Goal: Answer question/provide support: Share knowledge or assist other users

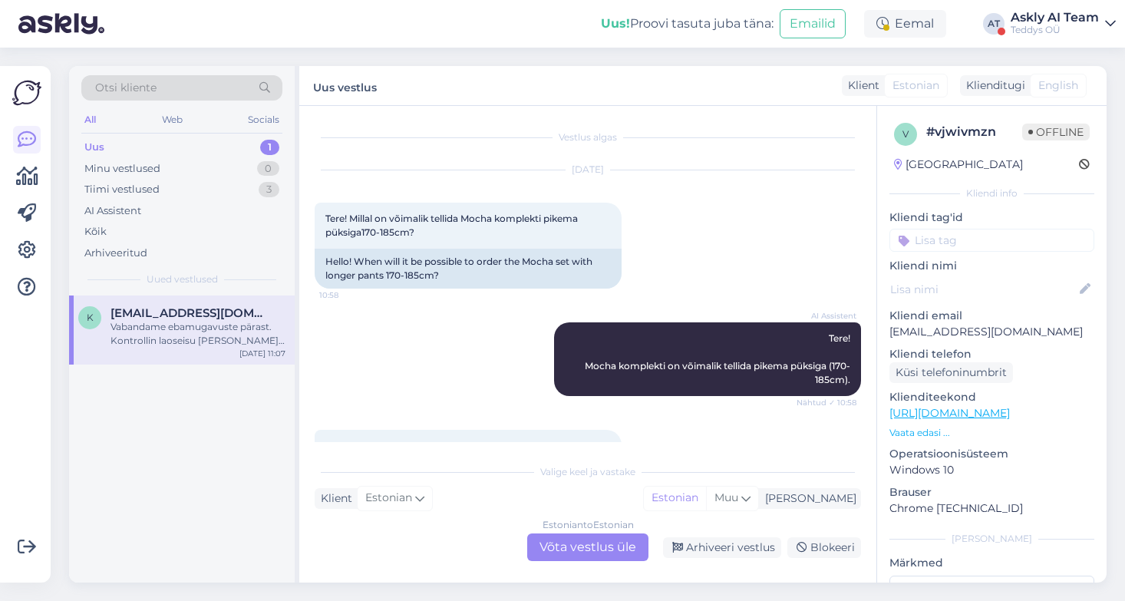
scroll to position [170, 0]
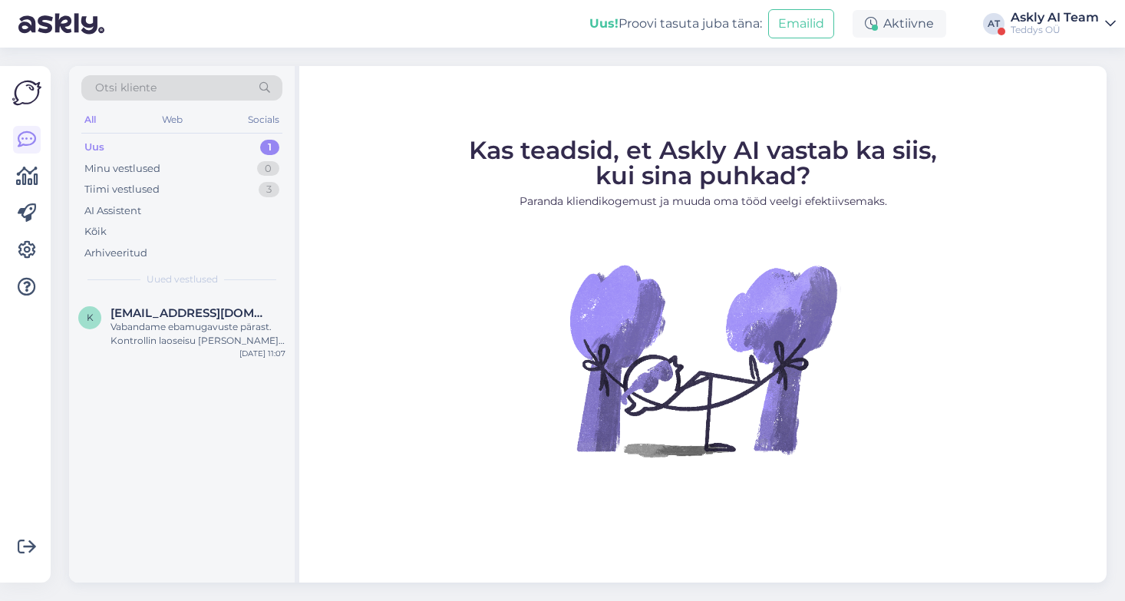
click at [1046, 20] on div "Askly AI Team" at bounding box center [1054, 18] width 88 height 12
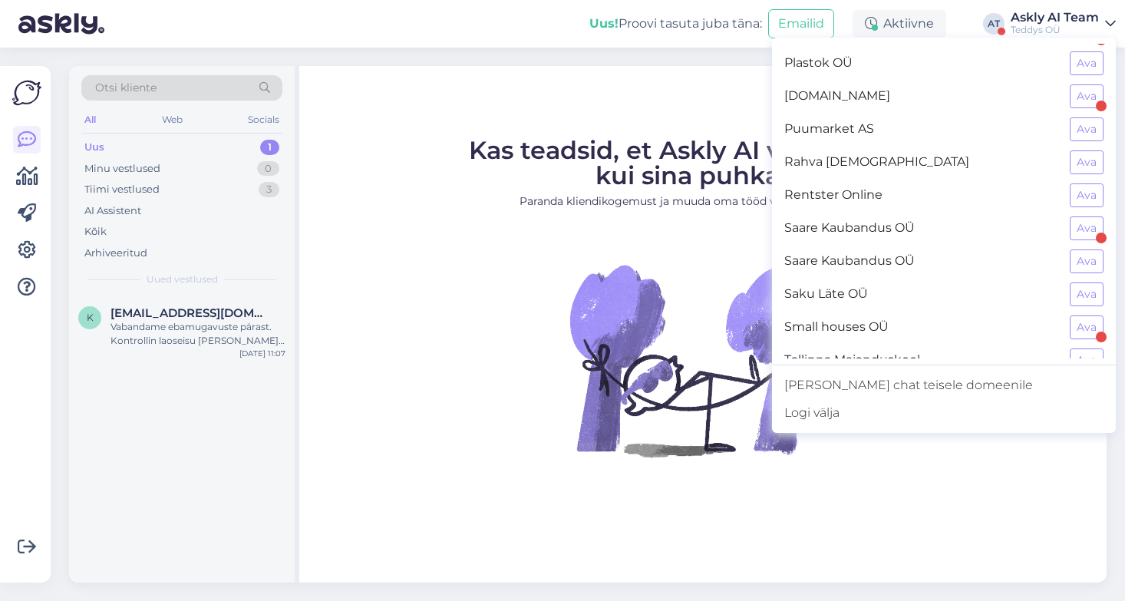
scroll to position [1368, 0]
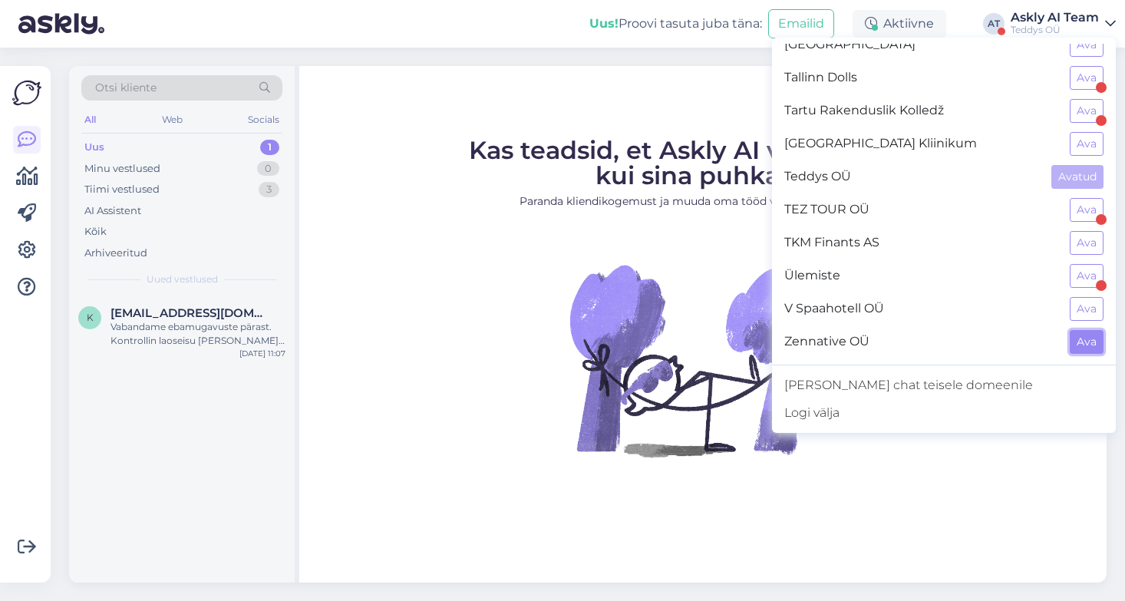
click at [1086, 347] on button "Ava" at bounding box center [1087, 342] width 34 height 24
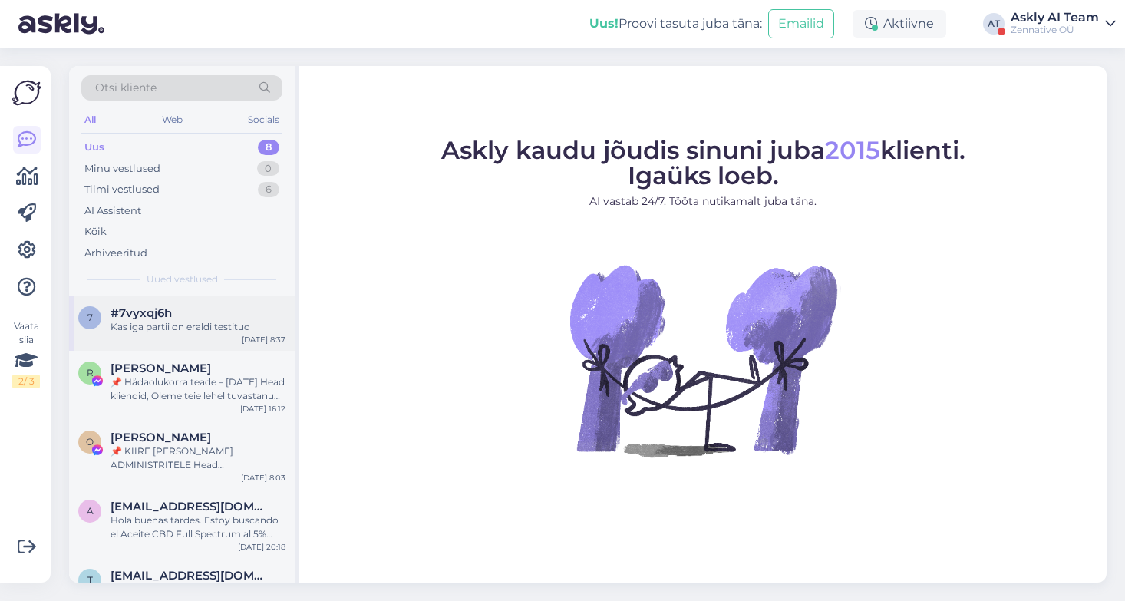
click at [211, 321] on div "Kas iga partii on eraldi testitud" at bounding box center [197, 327] width 175 height 14
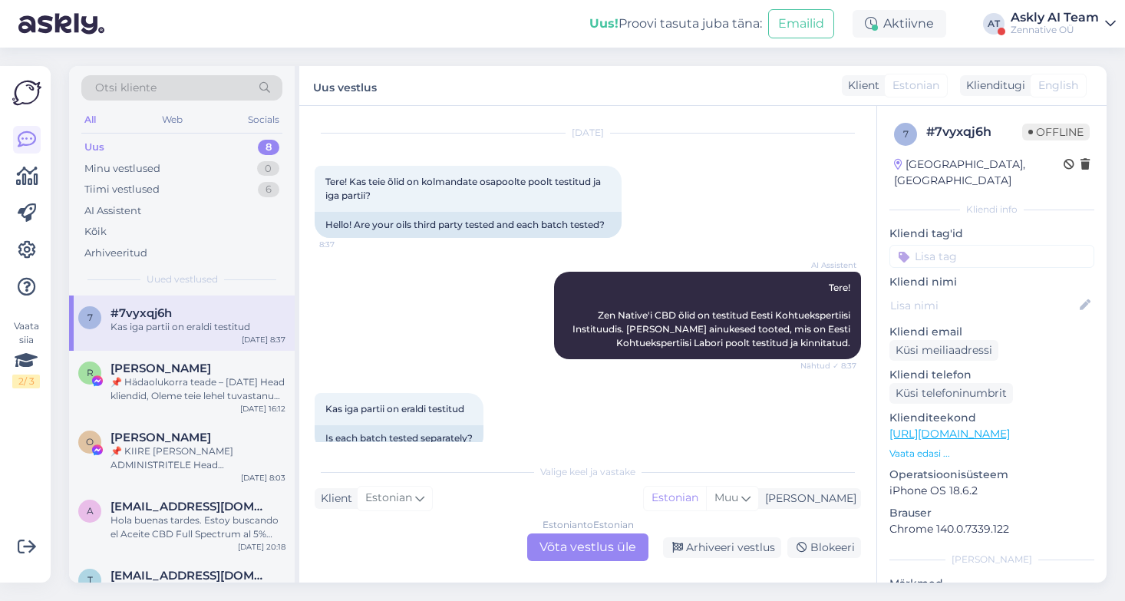
scroll to position [63, 0]
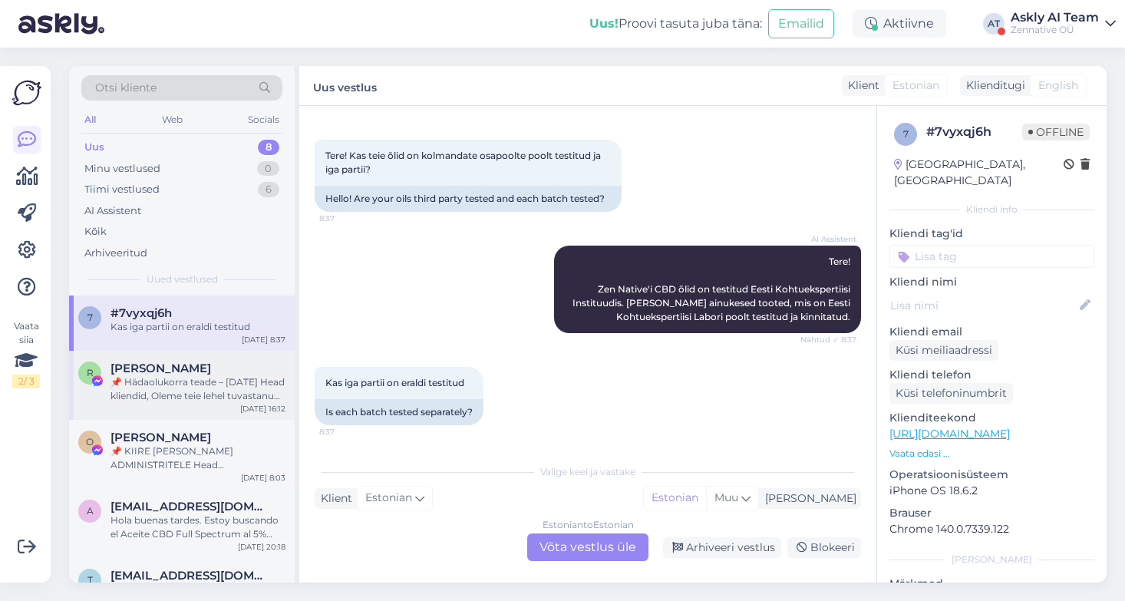
click at [190, 375] on div "📌 Hädaolukorra teade – 13. september 2025 Head kliendid, Oleme teie lehel tuvas…" at bounding box center [197, 389] width 175 height 28
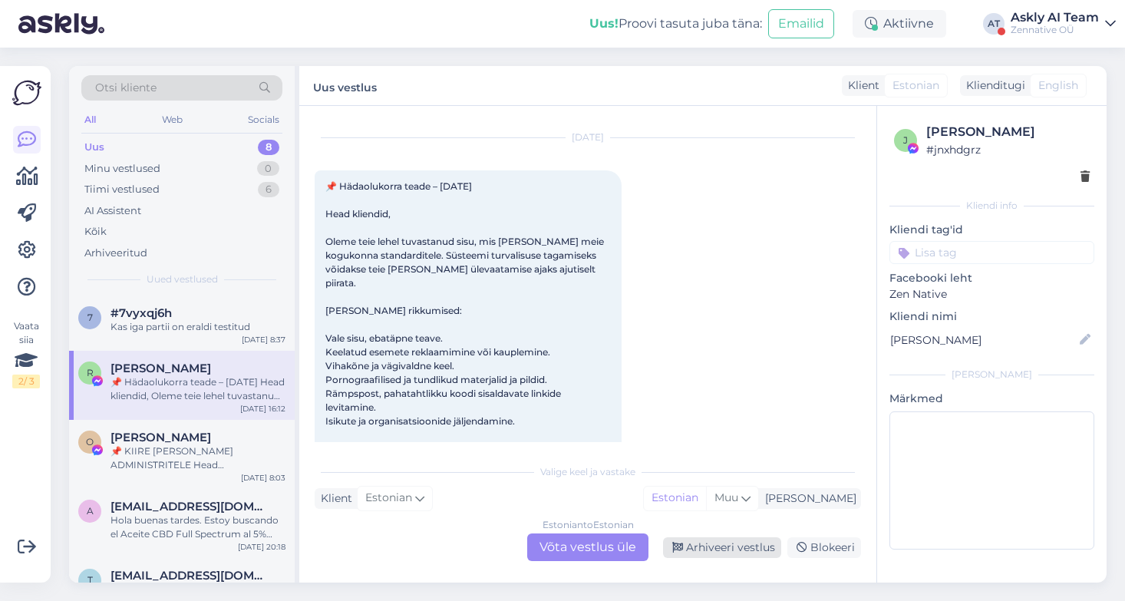
click at [713, 543] on div "Arhiveeri vestlus" at bounding box center [722, 547] width 118 height 21
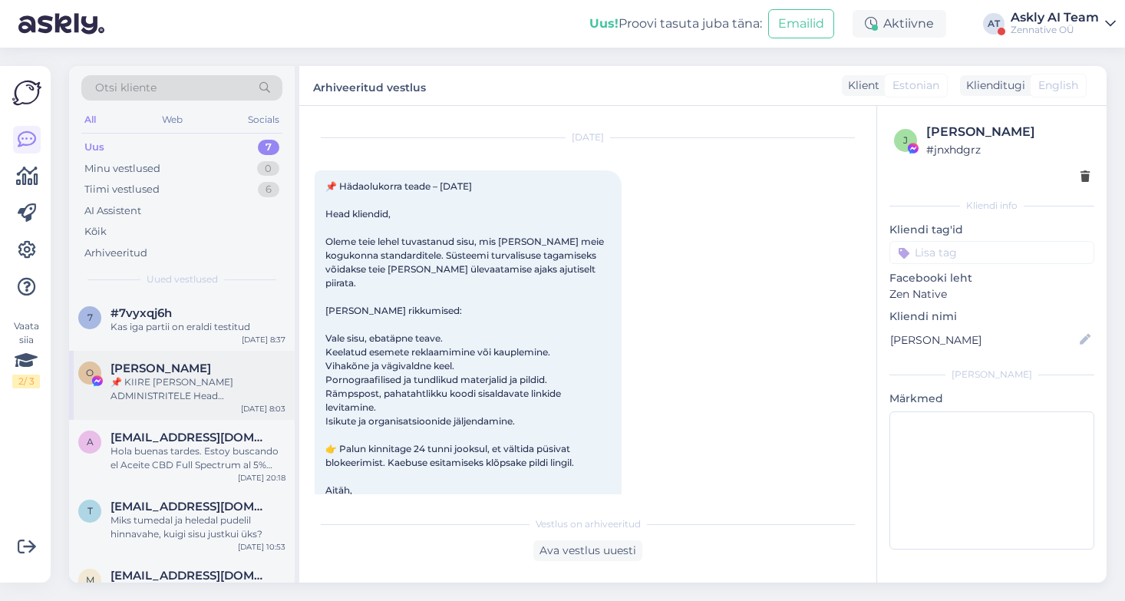
click at [190, 387] on div "📌 KIIRE TEADE LEHE ADMINISTRITELE Head administraatorid, Avastasime just teie l…" at bounding box center [197, 389] width 175 height 28
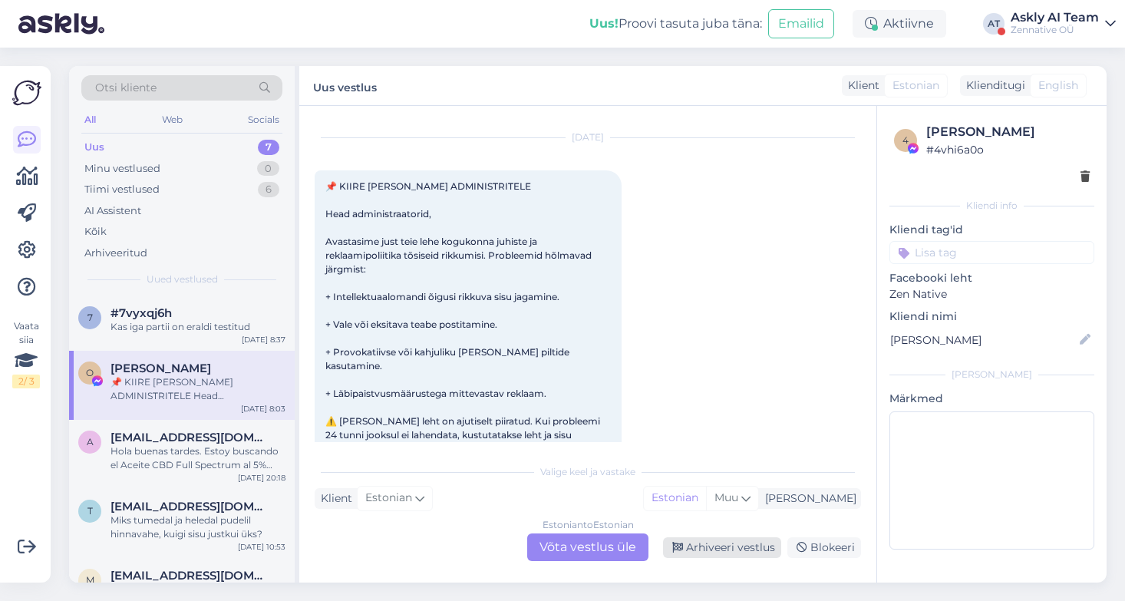
click at [739, 543] on div "Arhiveeri vestlus" at bounding box center [722, 547] width 118 height 21
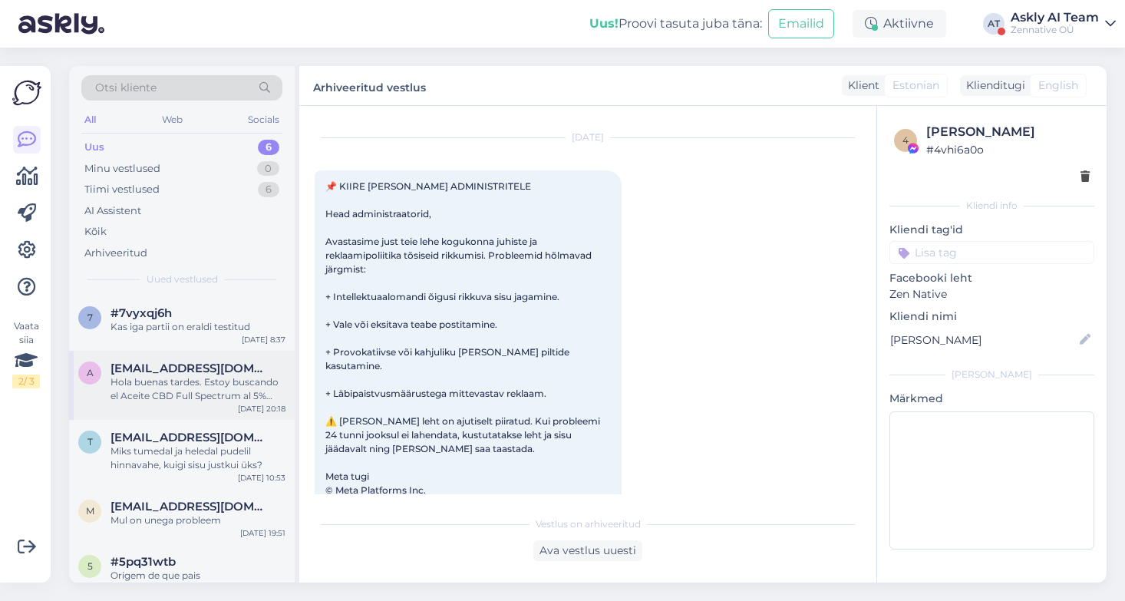
click at [208, 389] on div "Hola buenas tardes. Estoy buscando el Aceite CBD Full Spectrum al 5% para uso v…" at bounding box center [197, 389] width 175 height 28
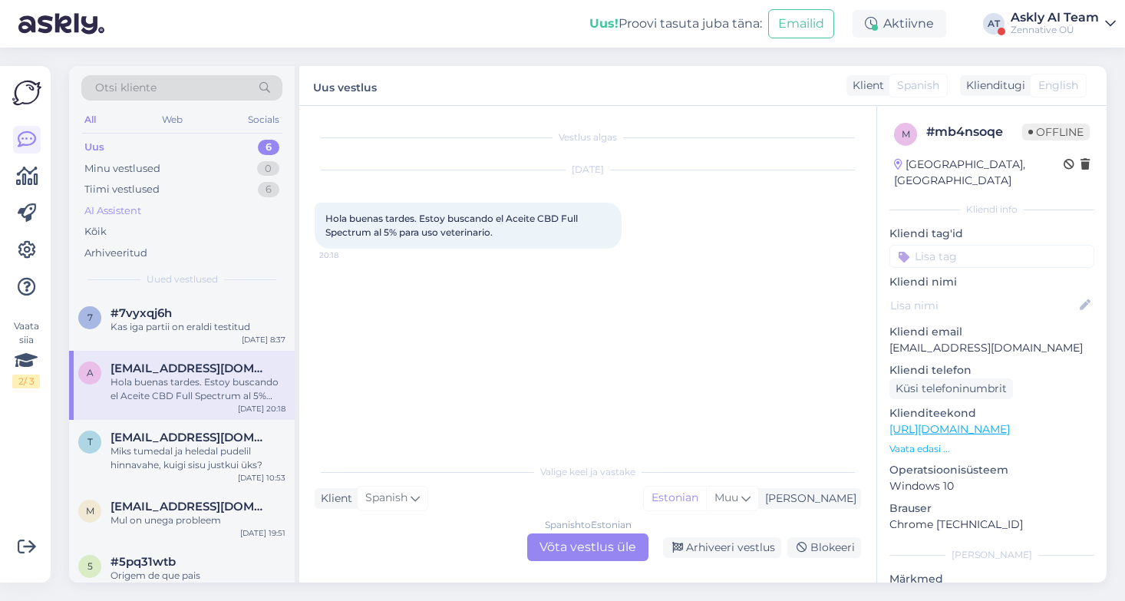
click at [113, 205] on div "AI Assistent" at bounding box center [112, 210] width 57 height 15
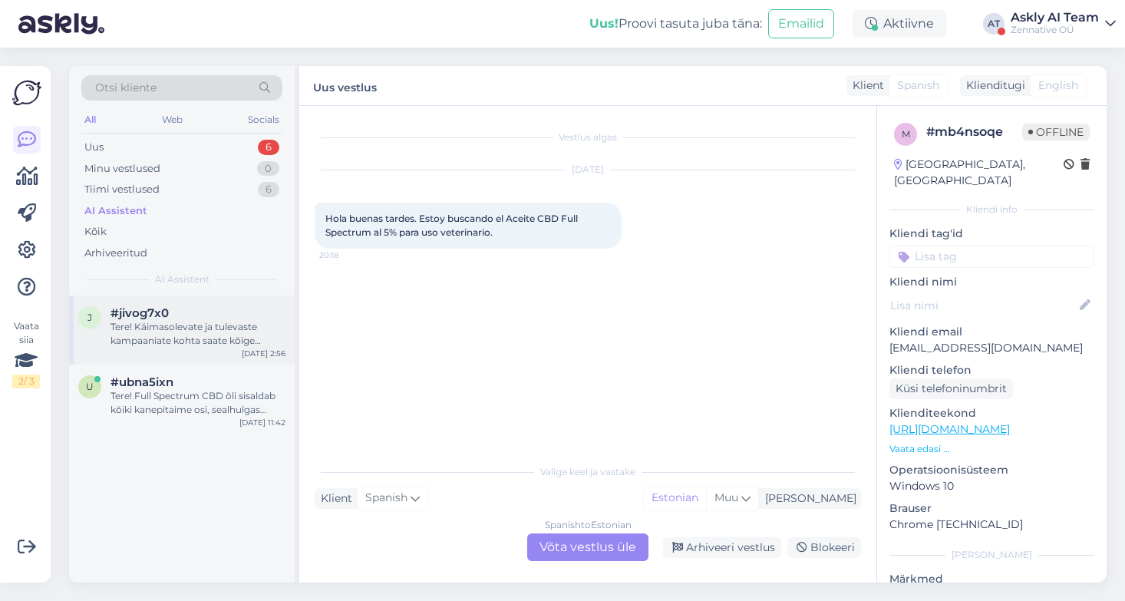
click at [205, 338] on div "Tere! Käimasolevate ja tulevaste kampaaniate kohta saate kõige paremini infot Z…" at bounding box center [197, 334] width 175 height 28
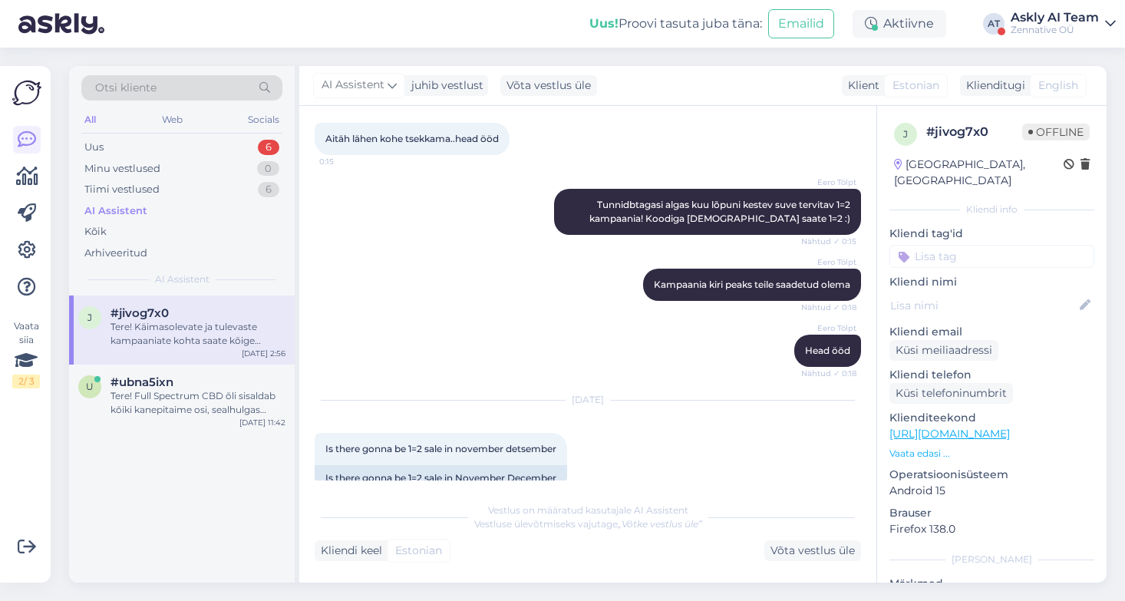
scroll to position [1777, 0]
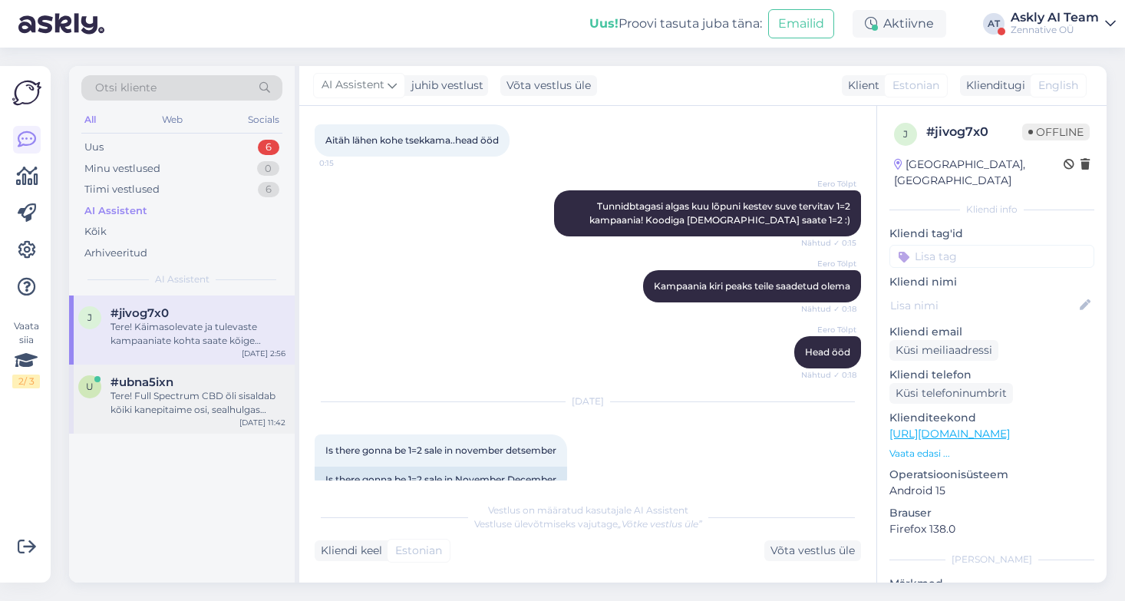
click at [214, 394] on div "Tere! Full Spectrum CBD õli sisaldab kõiki kanepitaime osi, sealhulgas CBD-d, t…" at bounding box center [197, 403] width 175 height 28
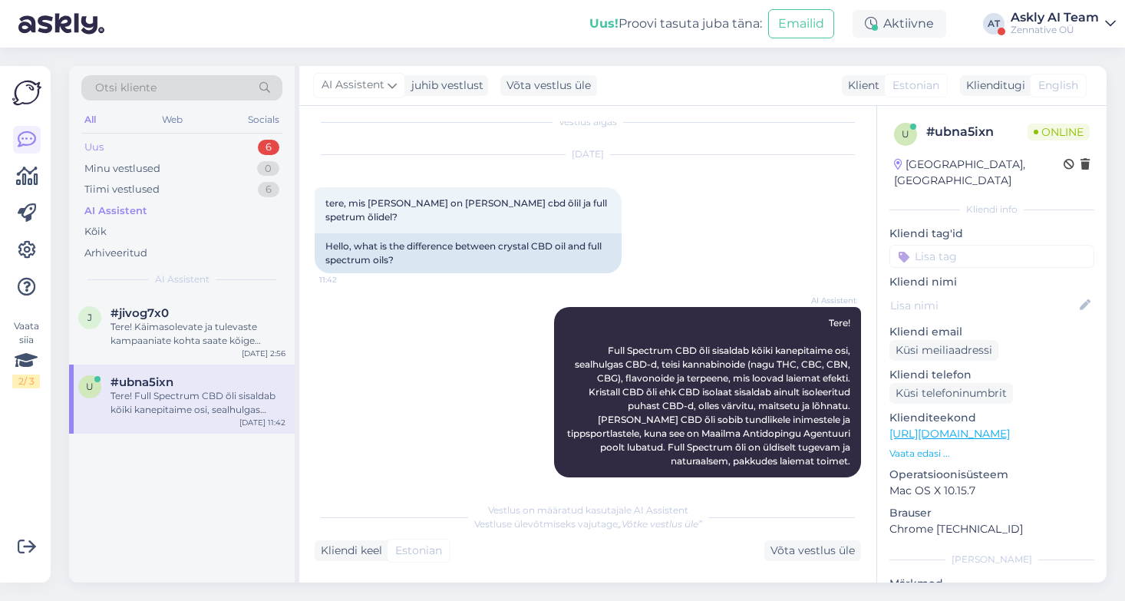
click at [148, 144] on div "Uus 6" at bounding box center [181, 147] width 201 height 21
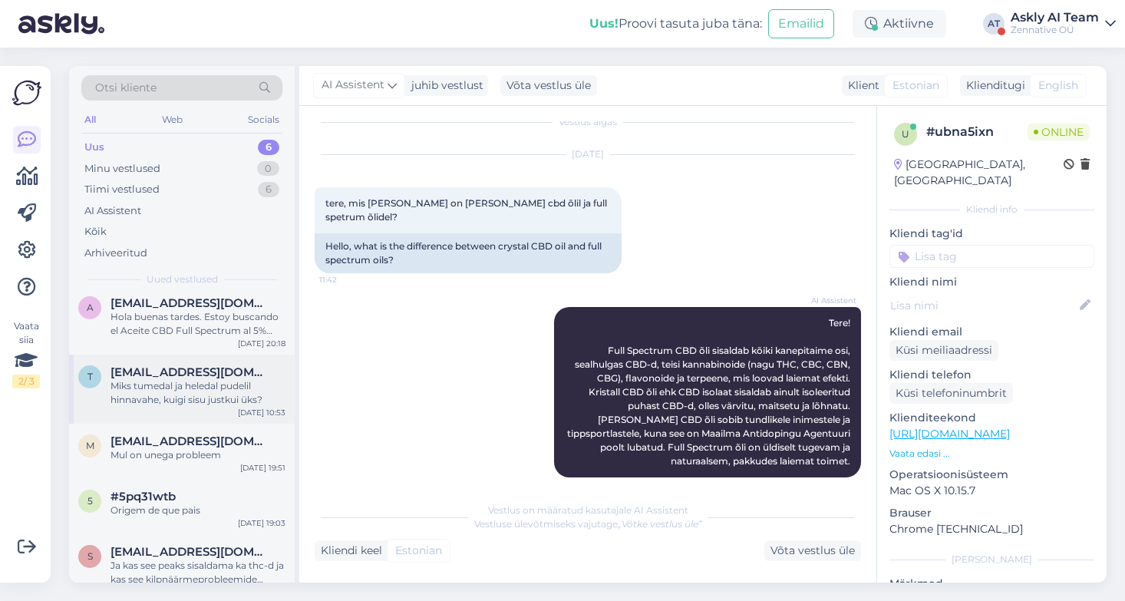
scroll to position [86, 0]
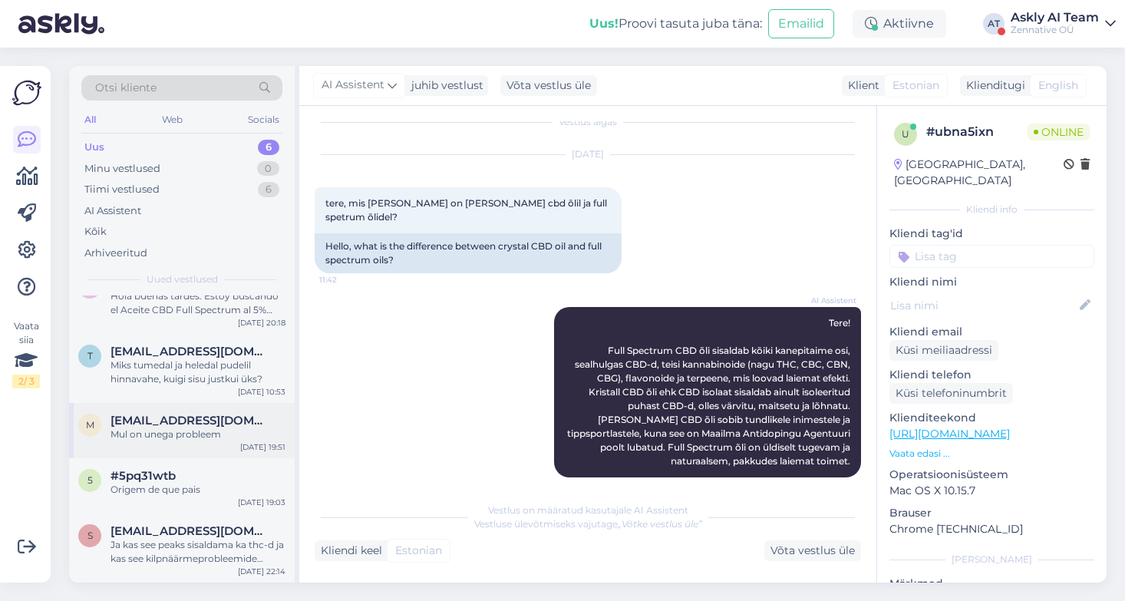
click at [204, 430] on div "Mul on unega probleem" at bounding box center [197, 434] width 175 height 14
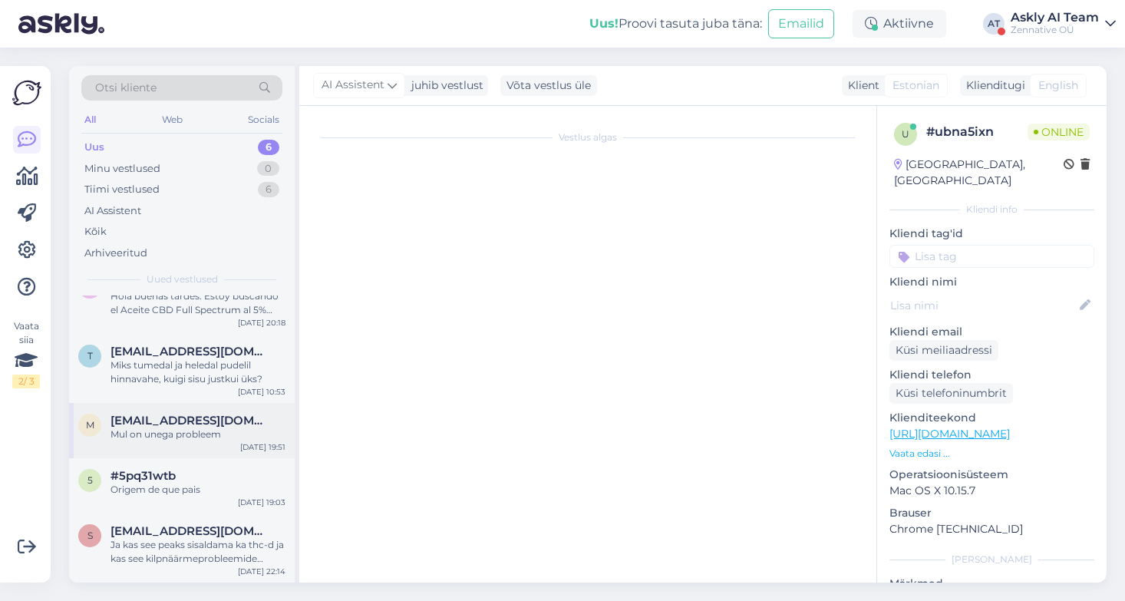
scroll to position [0, 0]
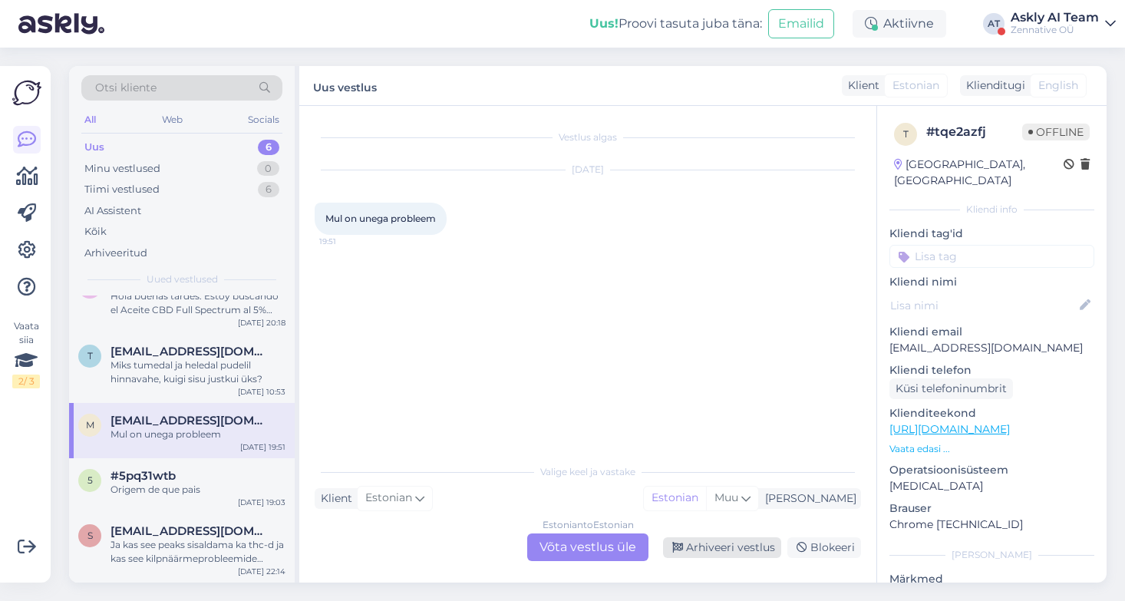
click at [722, 549] on div "Arhiveeri vestlus" at bounding box center [722, 547] width 118 height 21
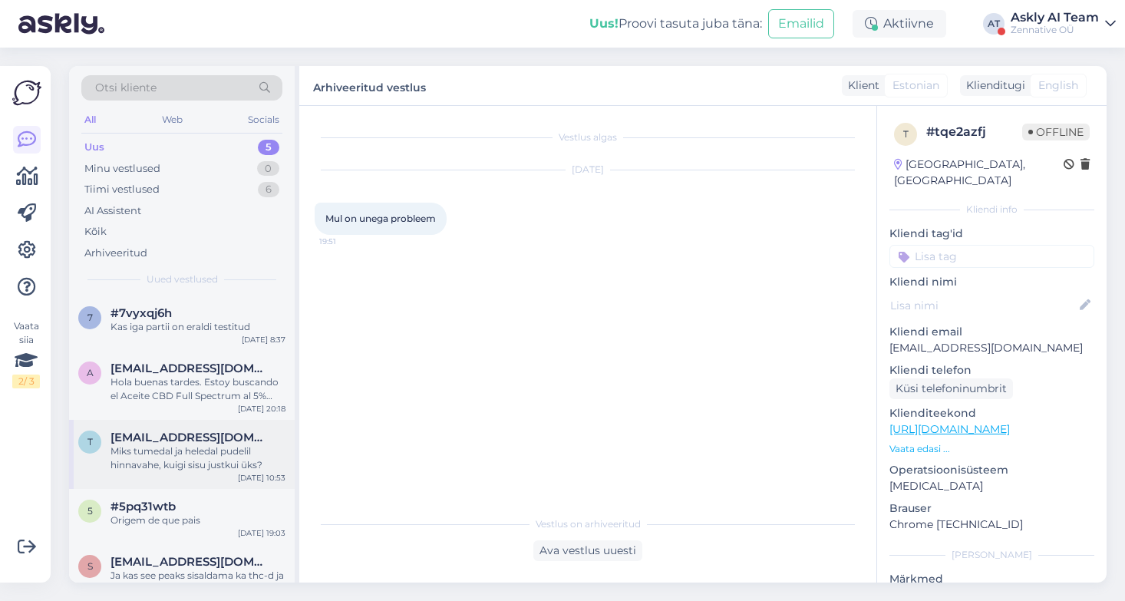
click at [232, 457] on div "Miks tumedal ja heledal pudelil hinnavahe, kuigi sisu justkui üks?" at bounding box center [197, 458] width 175 height 28
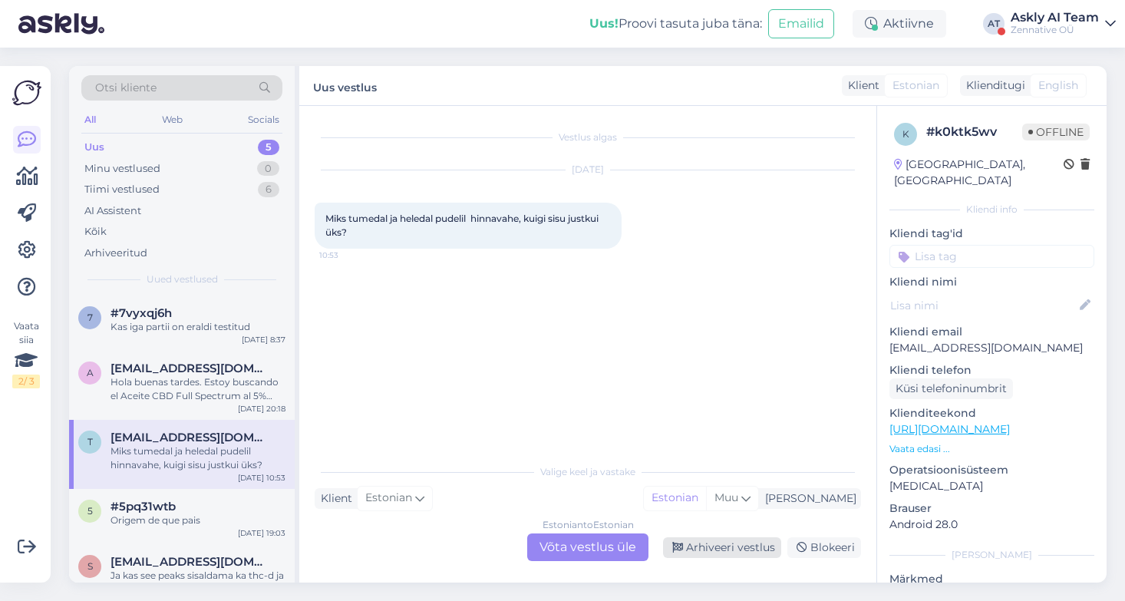
click at [745, 544] on div "Arhiveeri vestlus" at bounding box center [722, 547] width 118 height 21
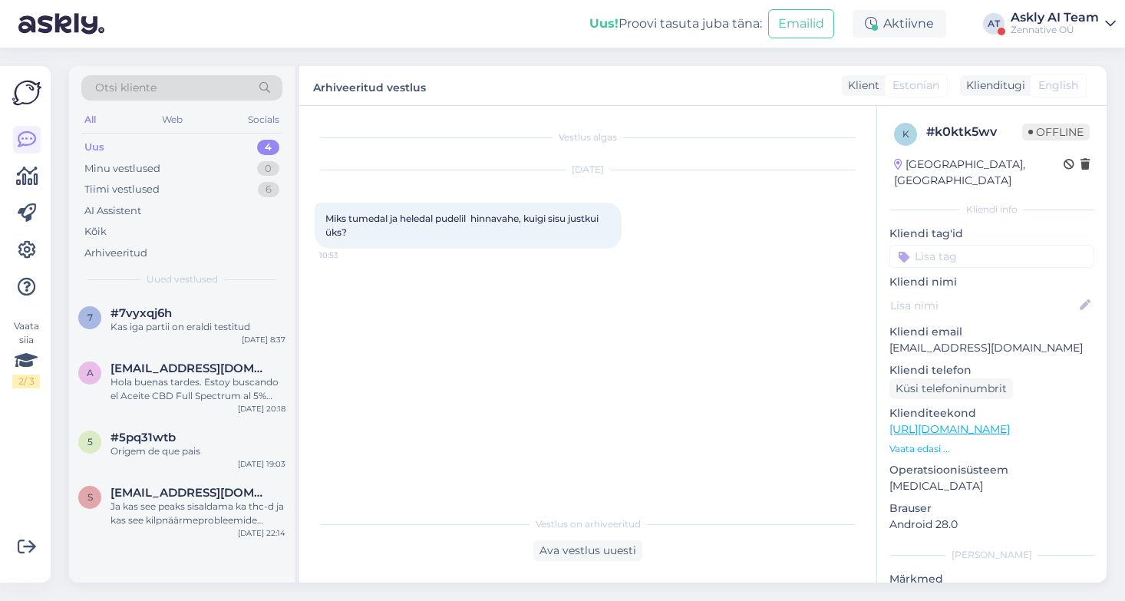
click at [501, 222] on span "Miks tumedal ja heledal pudelil hinnavahe, kuigi sisu justkui üks?" at bounding box center [462, 225] width 275 height 25
click at [196, 438] on div "#5pq31wtb" at bounding box center [197, 437] width 175 height 14
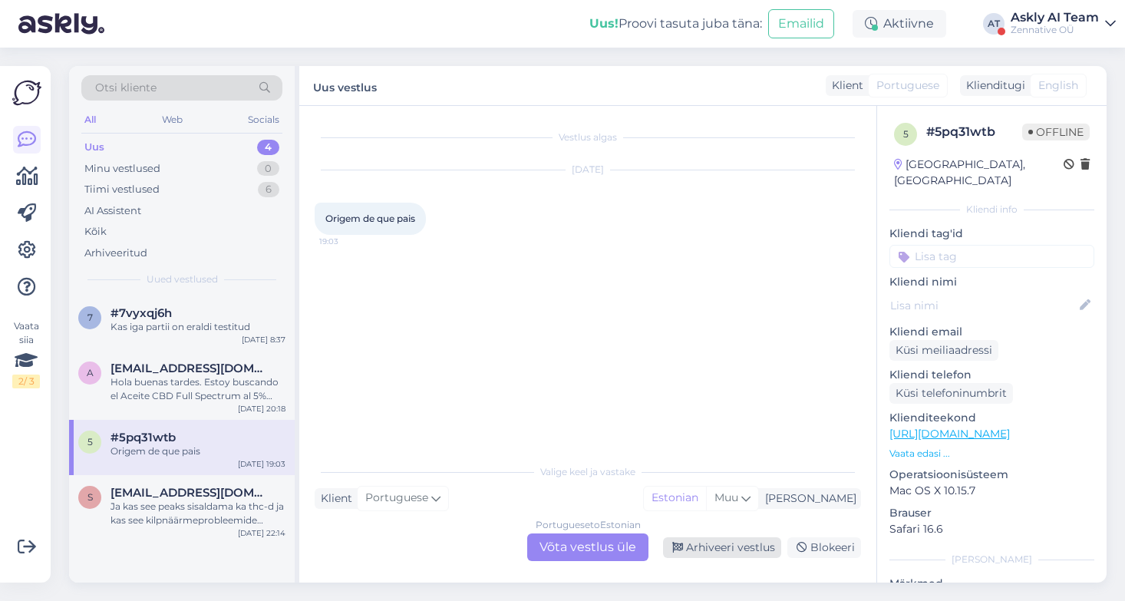
click at [723, 552] on div "Arhiveeri vestlus" at bounding box center [722, 547] width 118 height 21
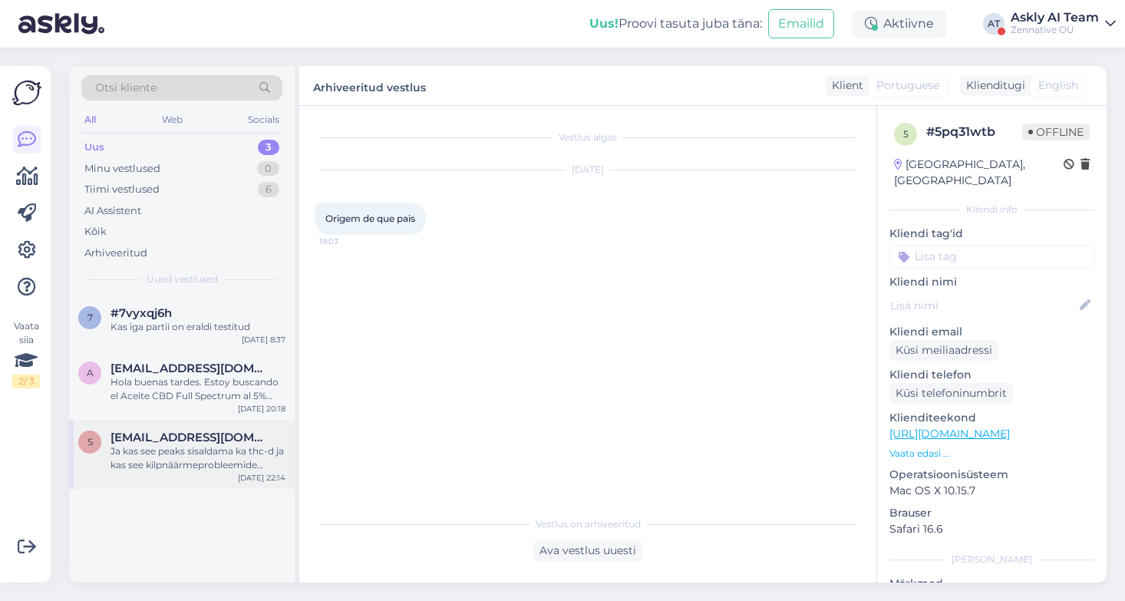
click at [245, 456] on div "Ja kas see peaks sisaldama ka thc-d ja kas see kilpnäärmeprobleemide korral ka …" at bounding box center [197, 458] width 175 height 28
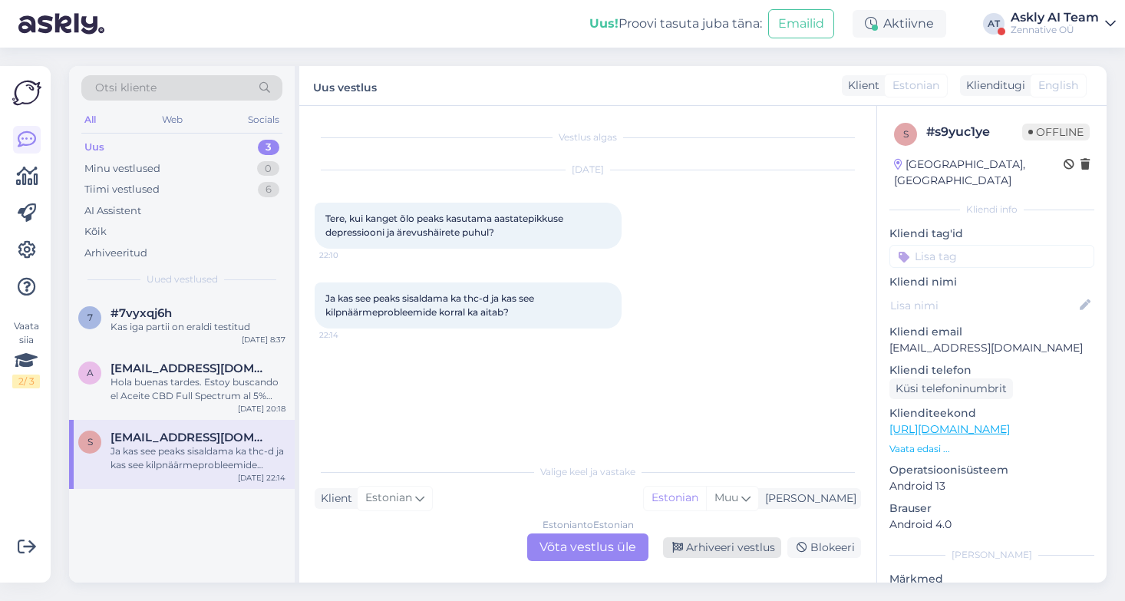
click at [731, 549] on div "Arhiveeri vestlus" at bounding box center [722, 547] width 118 height 21
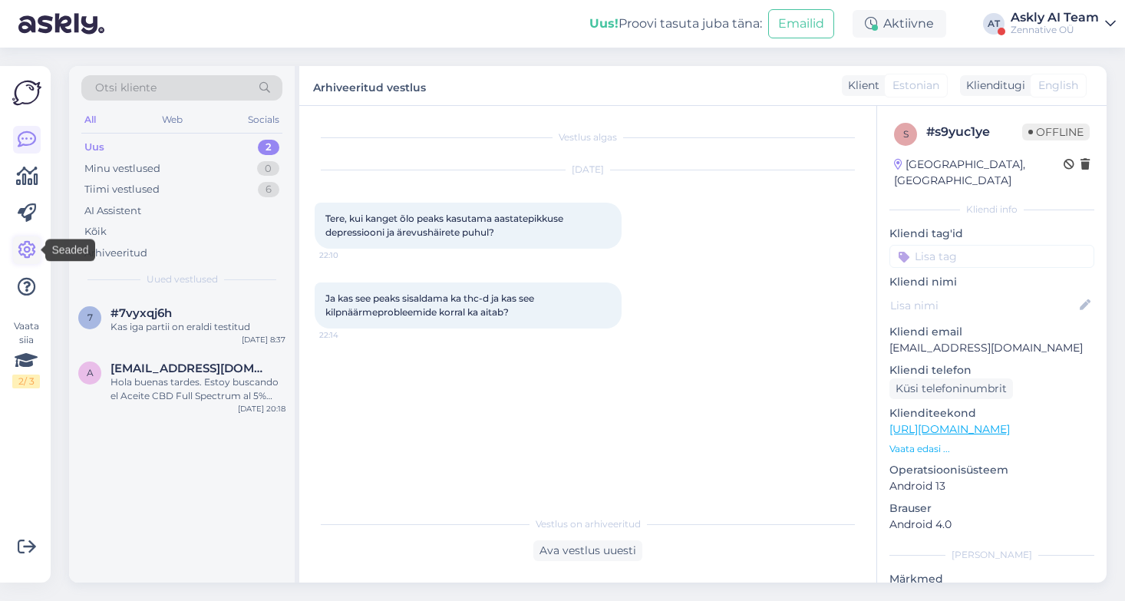
click at [29, 246] on icon at bounding box center [27, 250] width 18 height 18
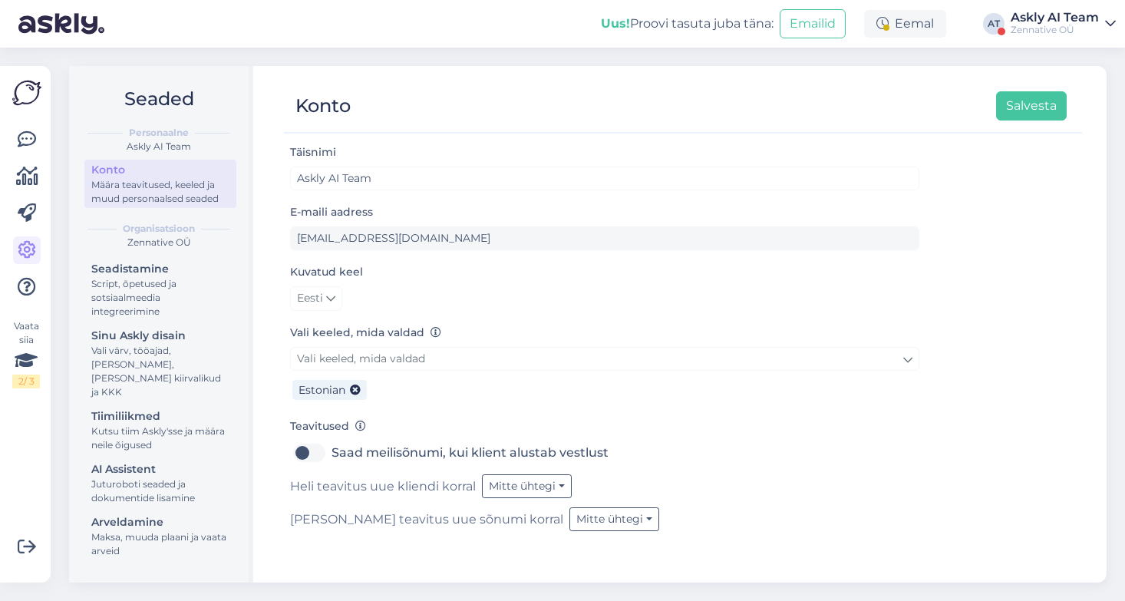
click at [1068, 21] on div "Askly AI Team" at bounding box center [1054, 18] width 88 height 12
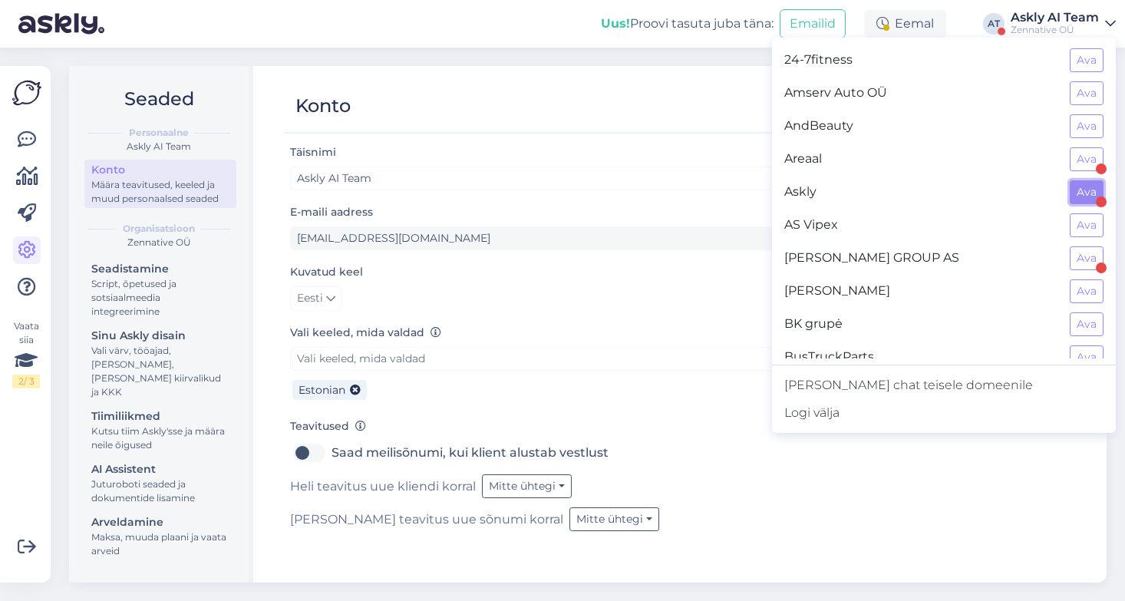
click at [1082, 193] on button "Ava" at bounding box center [1087, 192] width 34 height 24
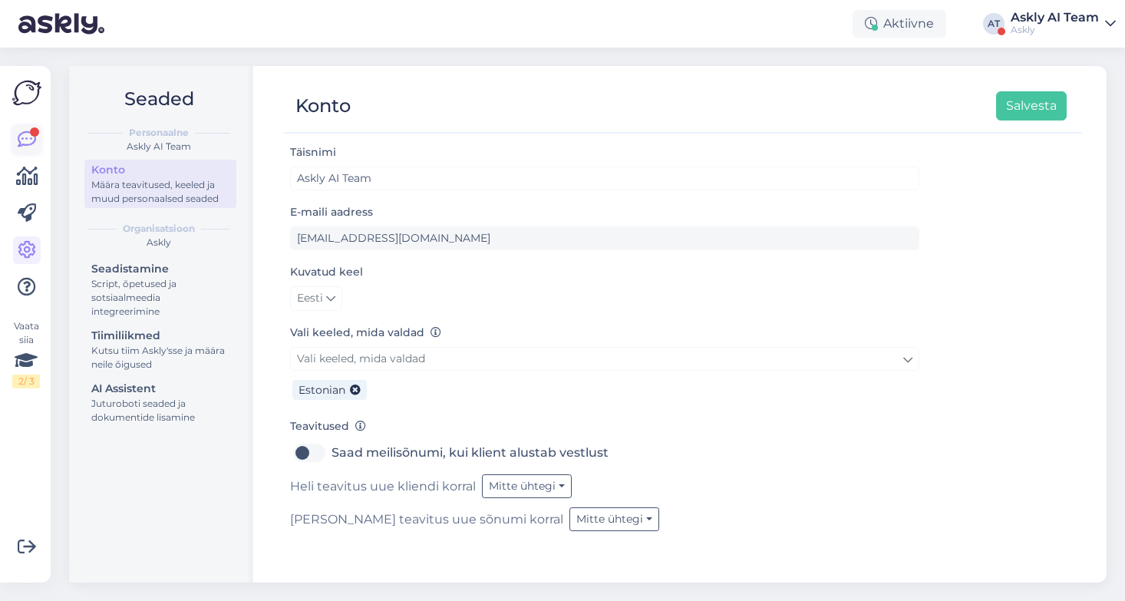
click at [23, 137] on icon at bounding box center [27, 139] width 18 height 18
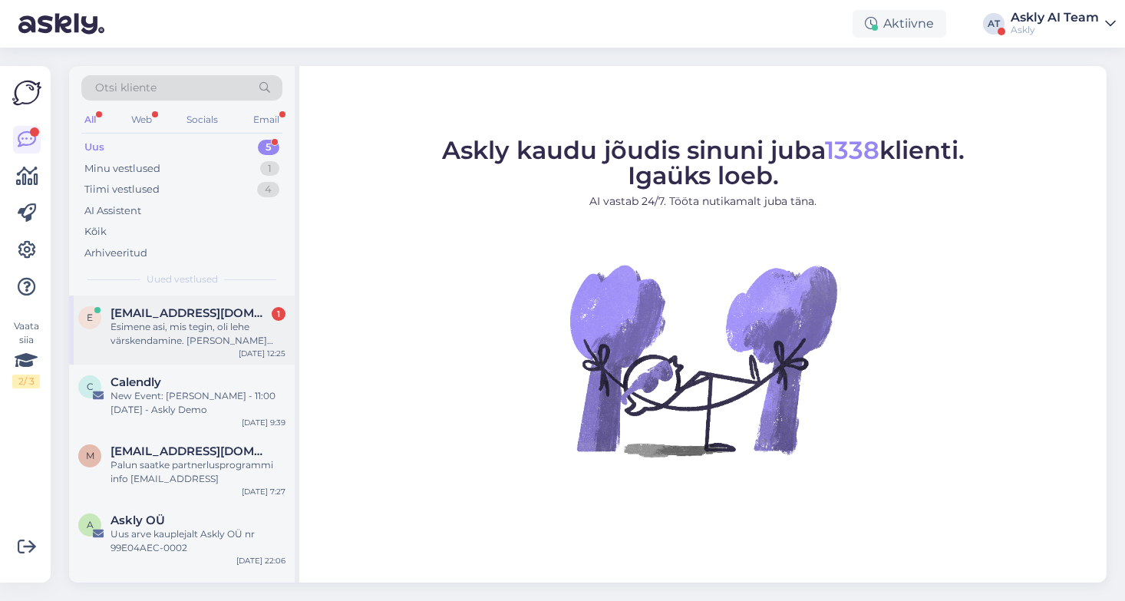
click at [209, 327] on div "Esimene asi, mis tegin, oli lehe värskendamine. Käisin katsetasin ka oma isikli…" at bounding box center [197, 334] width 175 height 28
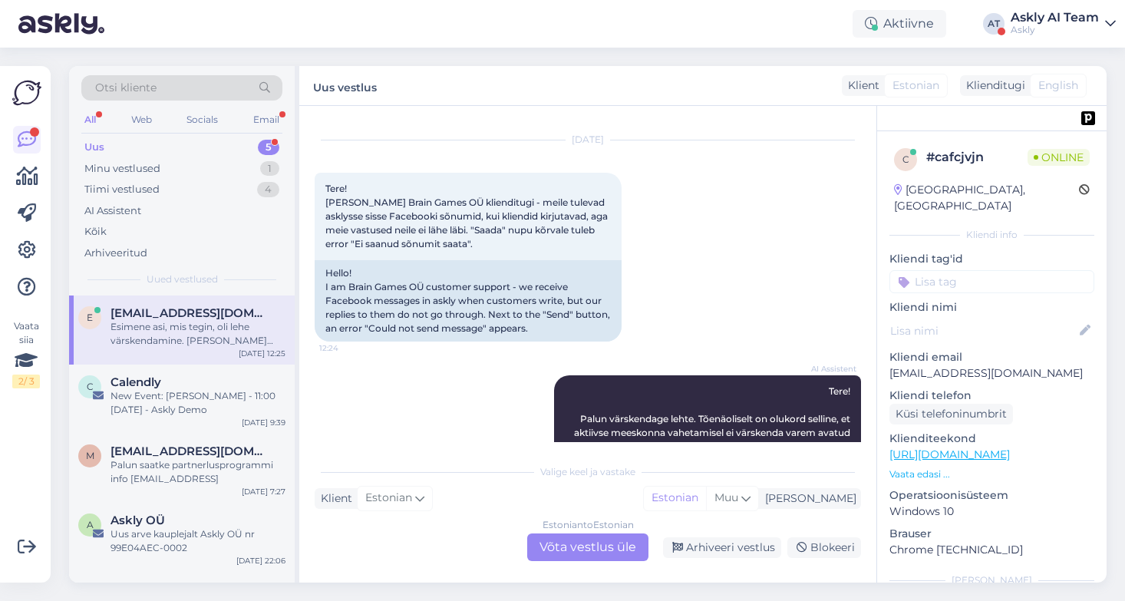
scroll to position [23, 0]
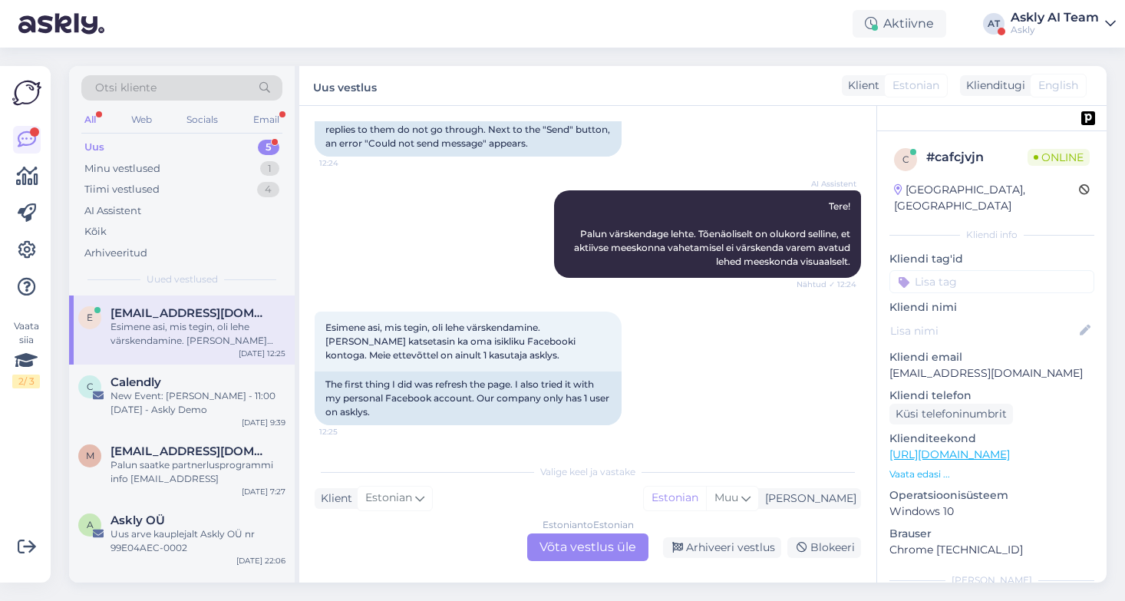
click at [608, 553] on div "Estonian to Estonian Võta vestlus üle" at bounding box center [587, 547] width 121 height 28
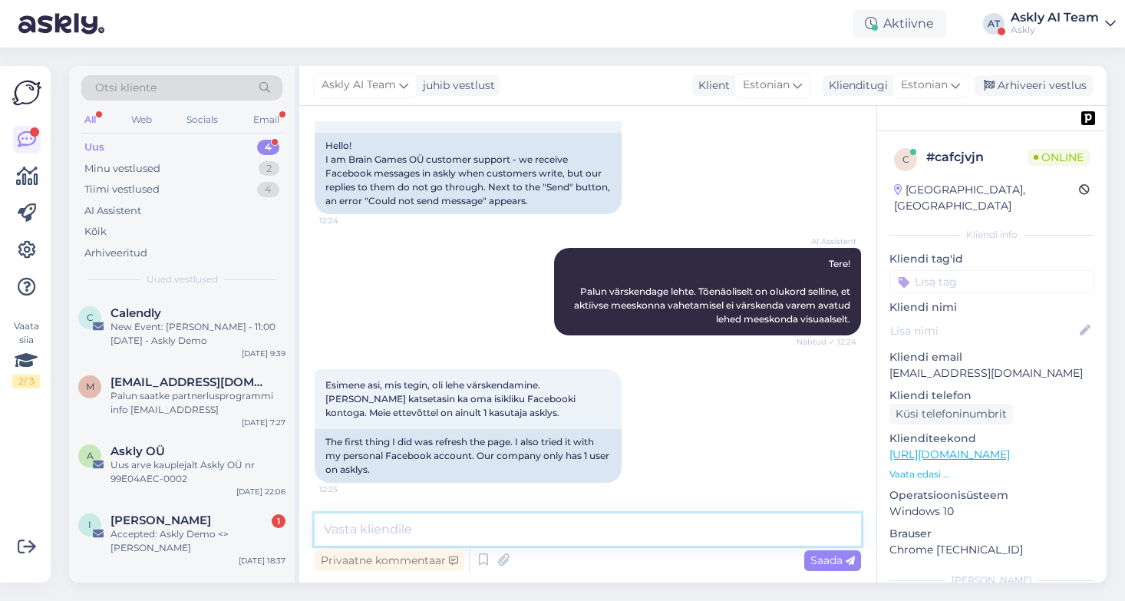
click at [474, 529] on textarea at bounding box center [588, 529] width 546 height 32
drag, startPoint x: 635, startPoint y: 529, endPoint x: 588, endPoint y: 530, distance: 47.6
click at [588, 530] on textarea "Laseme arendajal uurida seda olukorda ja püüame peagi parandada." at bounding box center [588, 529] width 546 height 32
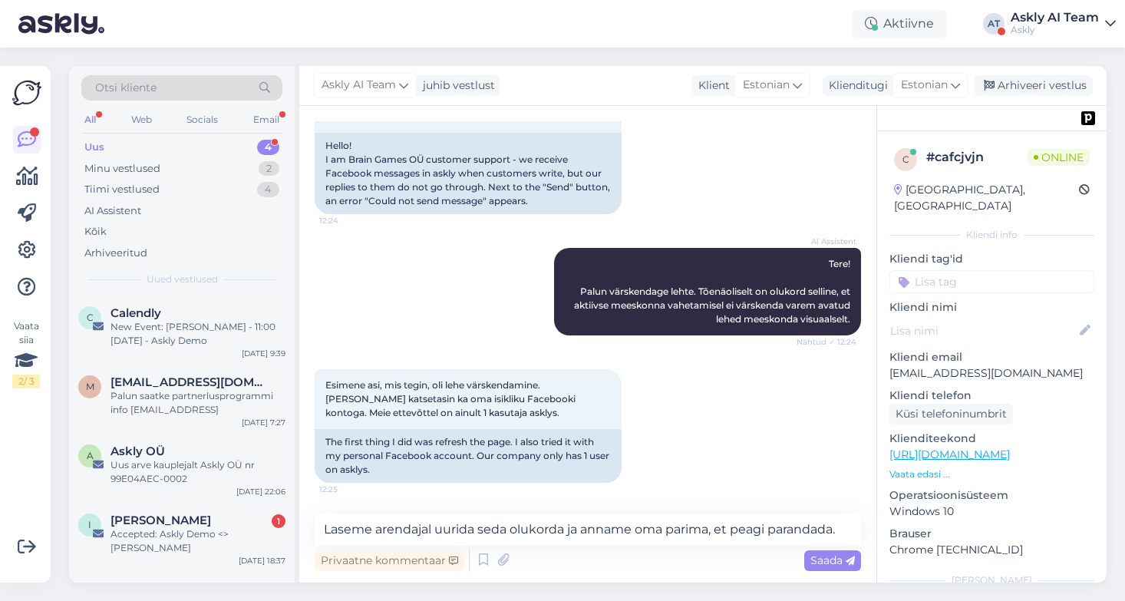
click at [862, 529] on div "Vestlus algas Sep 16 2025 Tere! Olen Brain Games OÜ klienditugi - meile tulevad…" at bounding box center [587, 344] width 577 height 476
click at [857, 529] on textarea "Laseme arendajal uurida seda olukorda ja anname oma parima, et peagi parandada." at bounding box center [588, 529] width 546 height 32
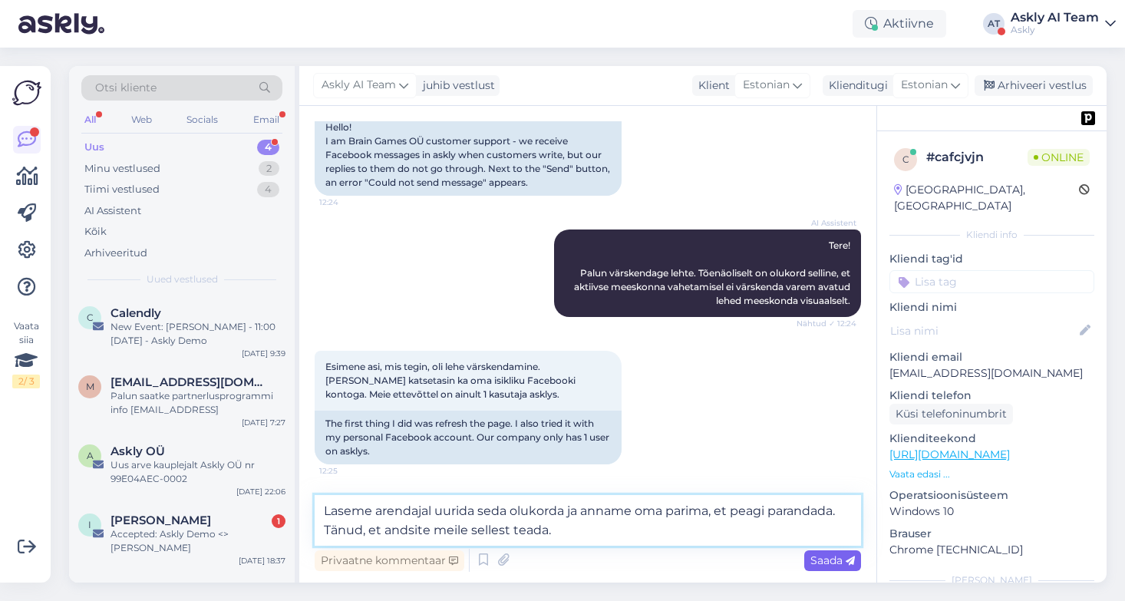
type textarea "Laseme arendajal uurida seda olukorda ja anname oma parima, et peagi parandada.…"
click at [824, 561] on span "Saada" at bounding box center [832, 560] width 45 height 14
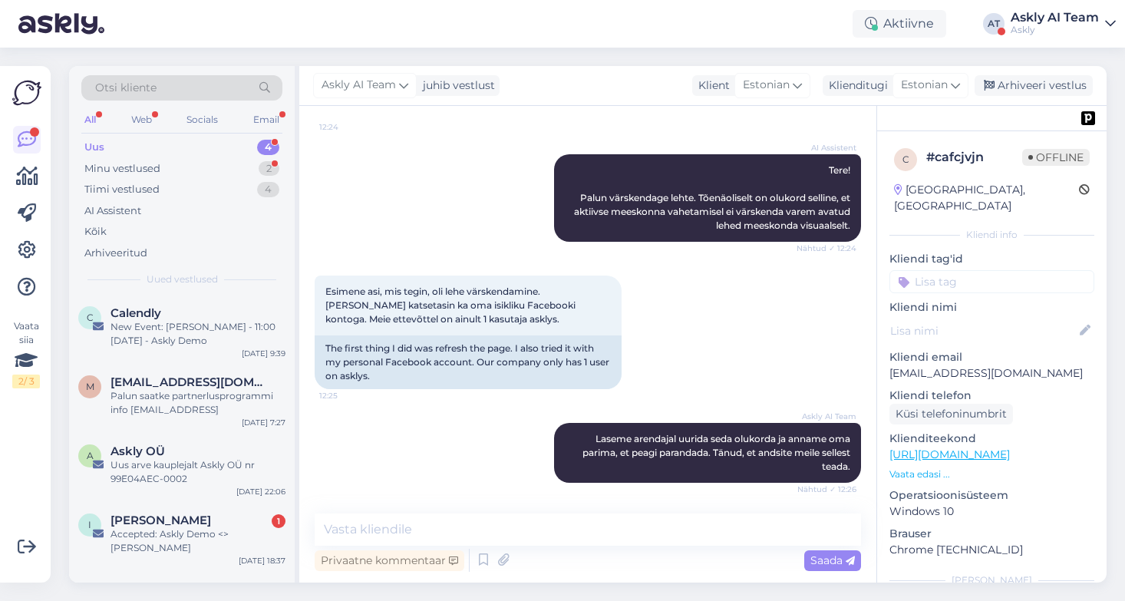
scroll to position [317, 0]
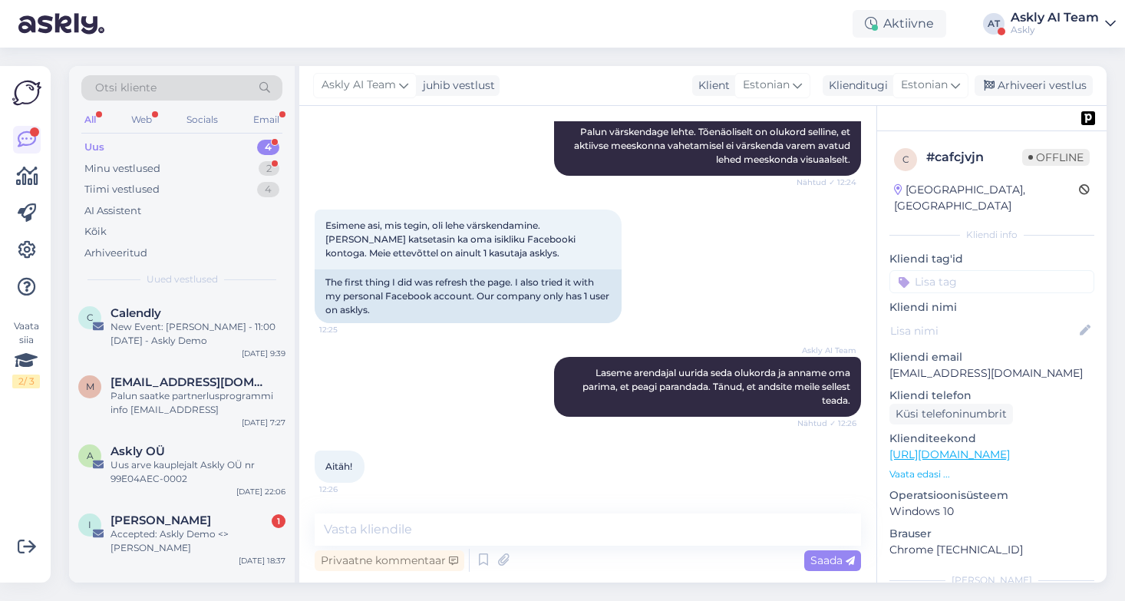
click at [146, 144] on div "Uus 4" at bounding box center [181, 147] width 201 height 21
click at [142, 117] on div "Web" at bounding box center [141, 120] width 27 height 20
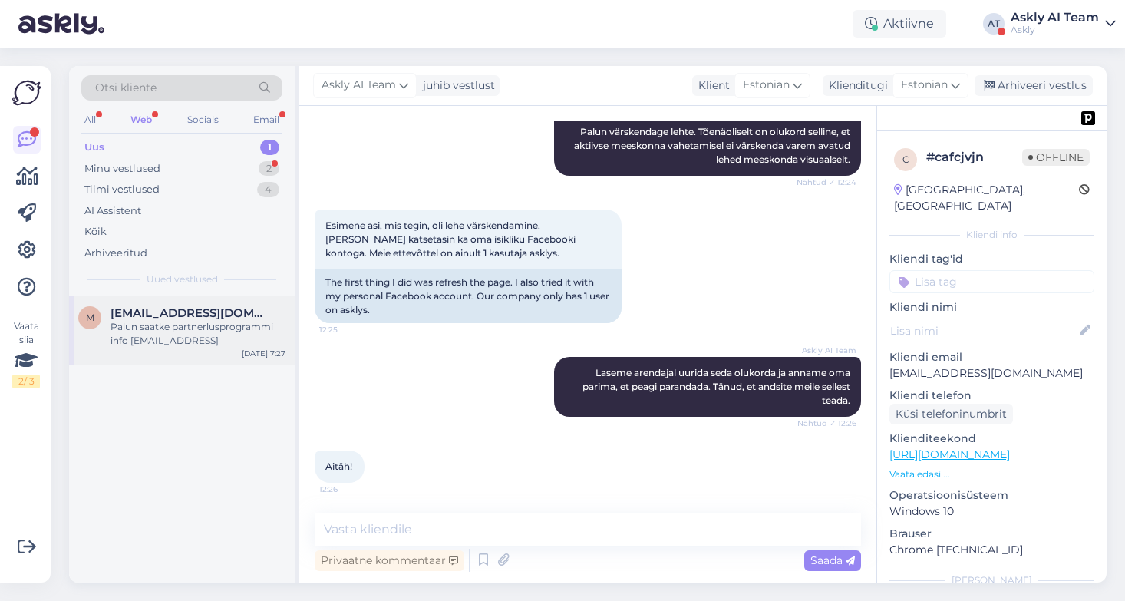
click at [200, 342] on div "Palun saatke partnerlusprogrammi info hello@bestbusiness.ai" at bounding box center [197, 334] width 175 height 28
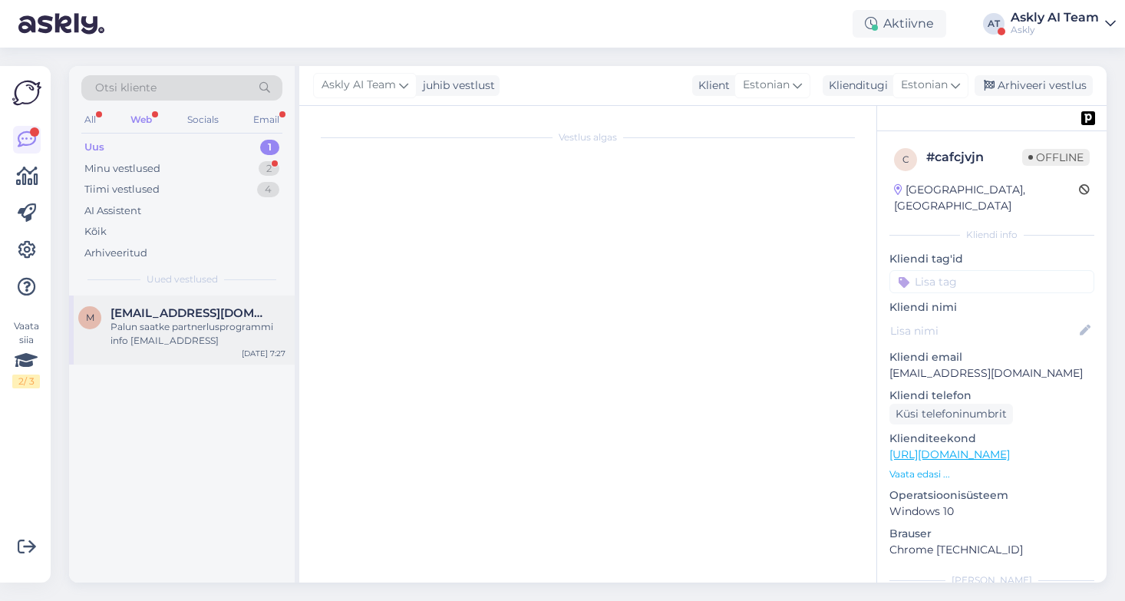
scroll to position [318, 0]
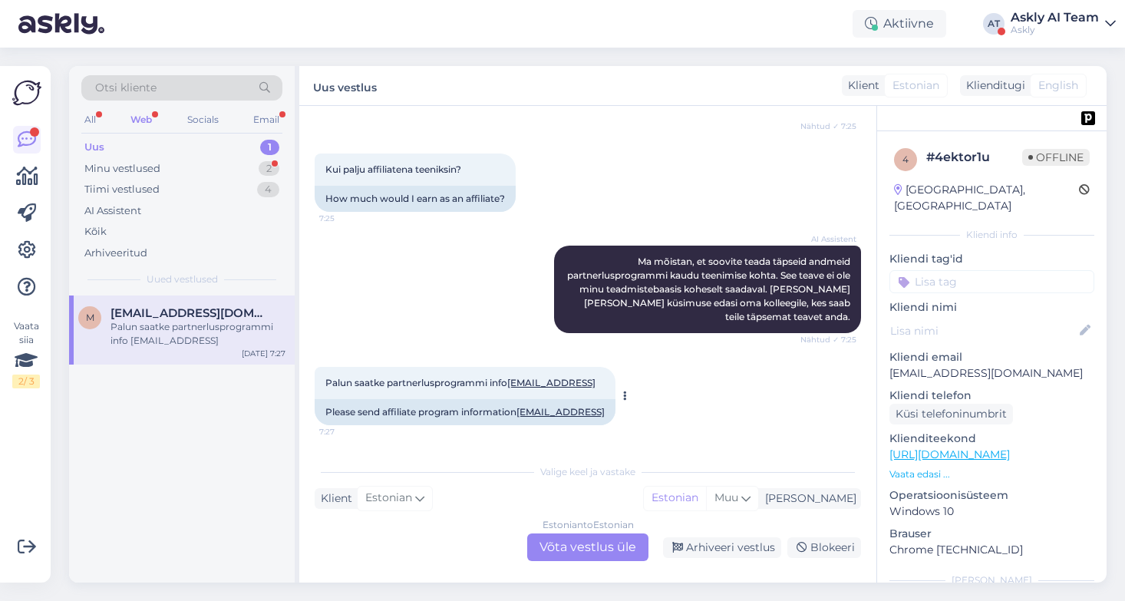
drag, startPoint x: 447, startPoint y: 412, endPoint x: 326, endPoint y: 412, distance: 121.2
click at [326, 413] on div "Please send affiliate program information hello@bestbusiness.ai" at bounding box center [465, 412] width 301 height 26
copy link "hello@bestbusiness.ai"
click at [400, 249] on div "AI Assistent Ma mõistan, et soovite teada täpseid andmeid partnerlusprogrammi k…" at bounding box center [588, 289] width 546 height 121
click at [749, 353] on div "Palun saatke partnerlusprogrammi info hello@bestbusiness.ai 7:27 Please send af…" at bounding box center [588, 396] width 546 height 92
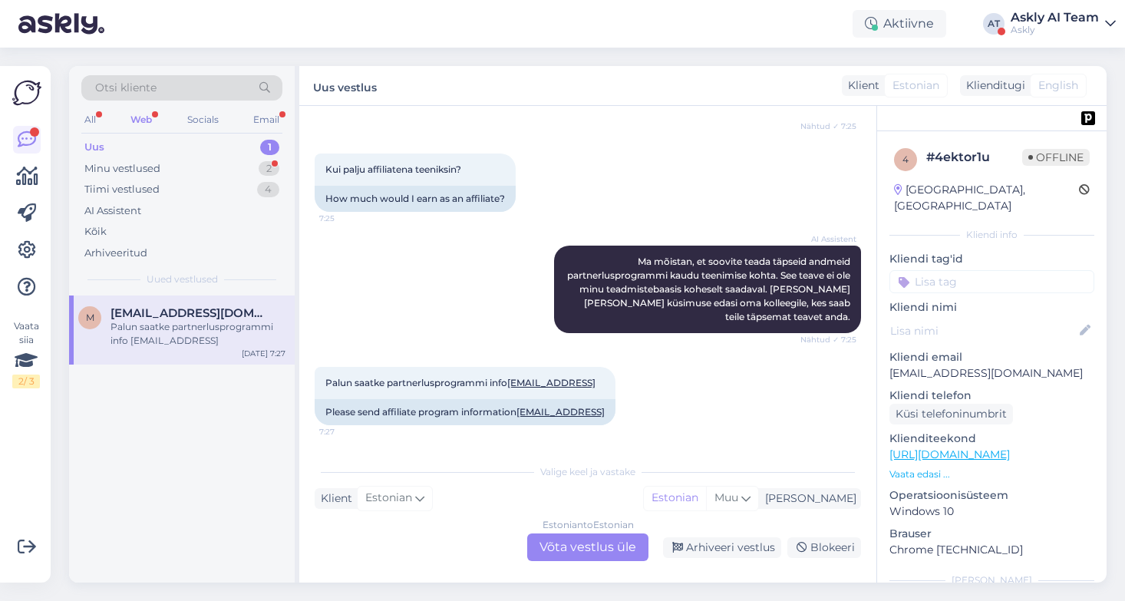
click at [914, 467] on p "Vaata edasi ..." at bounding box center [991, 474] width 205 height 14
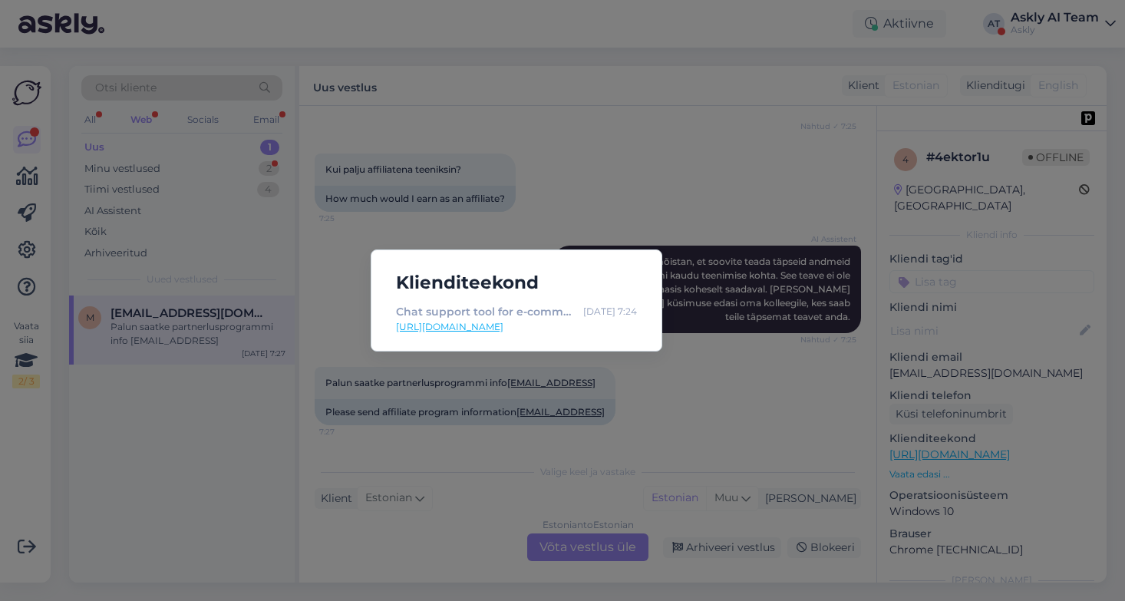
click at [702, 398] on div "Klienditeekond Chat support tool for e-commerce growth | Askly Sep 16 7:24 http…" at bounding box center [562, 300] width 1125 height 601
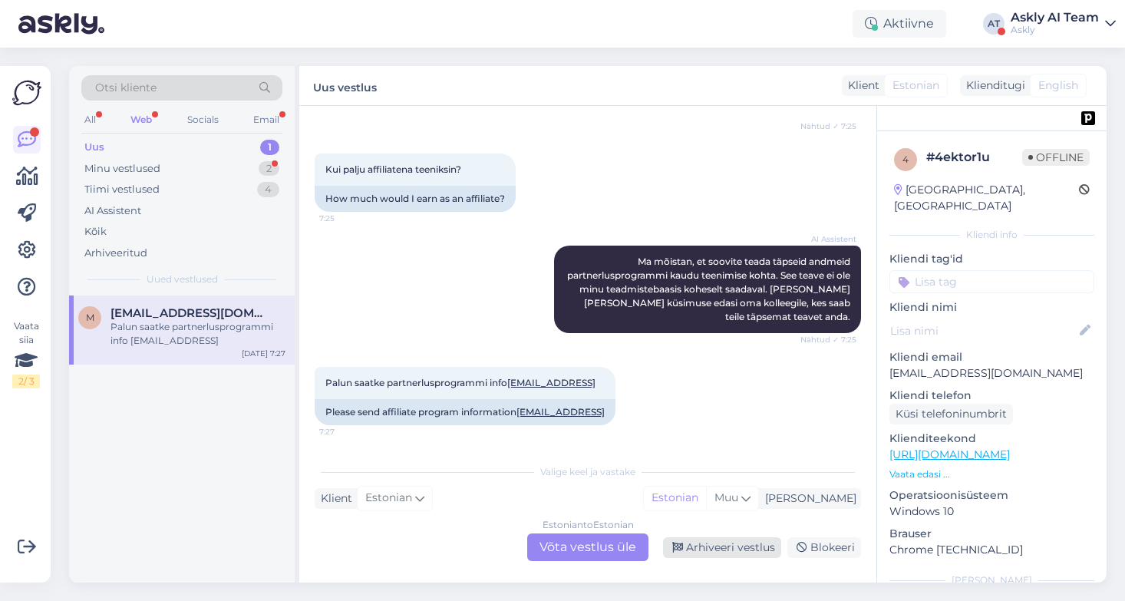
click at [743, 551] on div "Arhiveeri vestlus" at bounding box center [722, 547] width 118 height 21
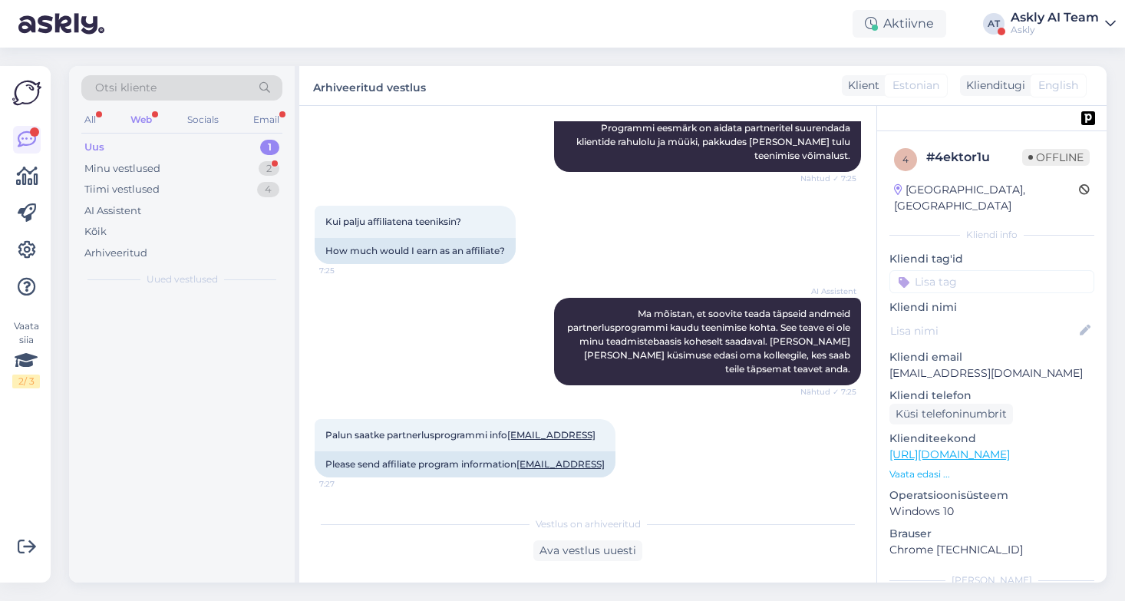
scroll to position [265, 0]
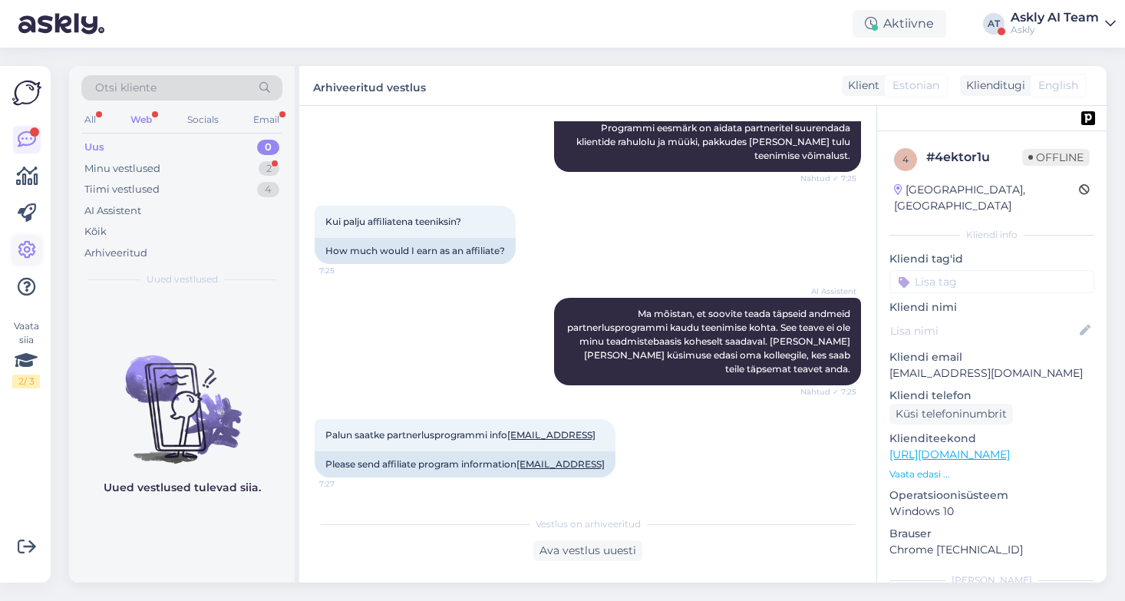
click at [21, 252] on icon at bounding box center [27, 250] width 18 height 18
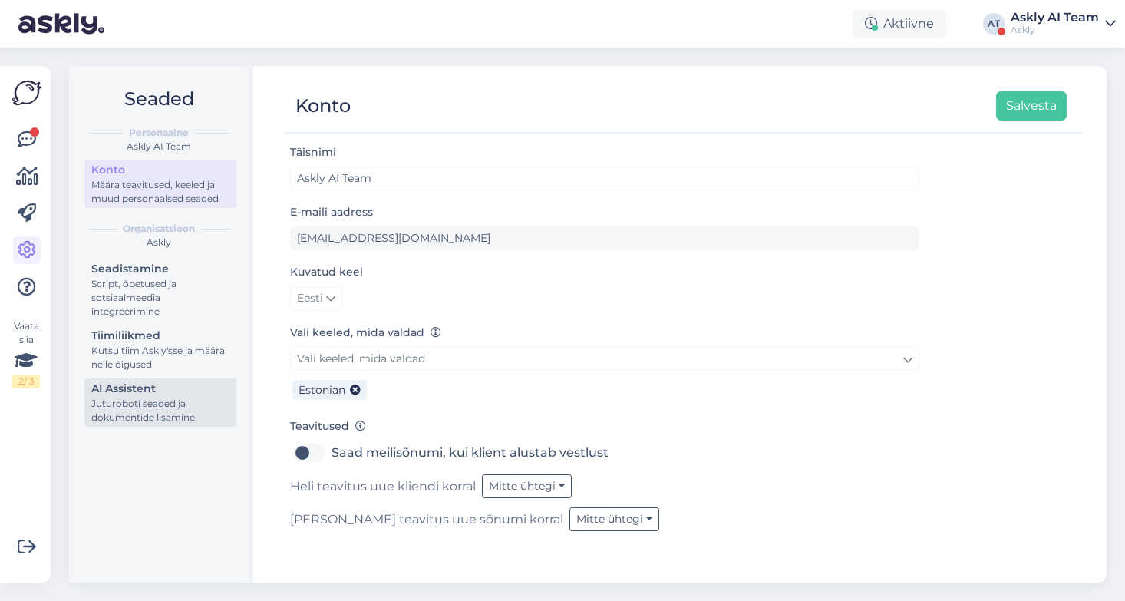
click at [134, 401] on div "Juturoboti seaded ja dokumentide lisamine" at bounding box center [160, 411] width 138 height 28
